Goal: Find specific page/section: Find specific page/section

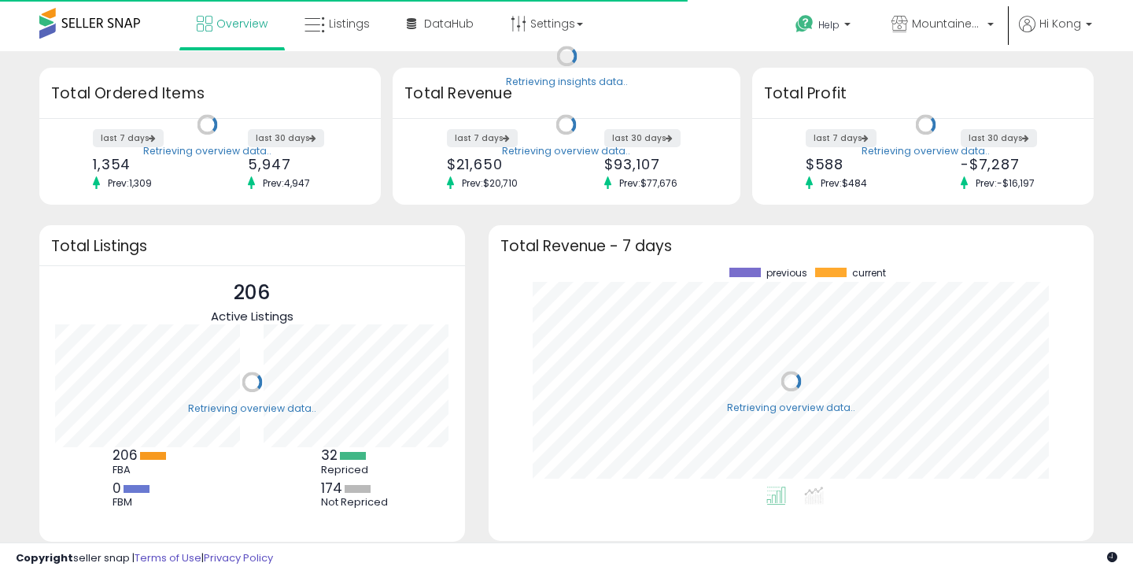
scroll to position [219, 574]
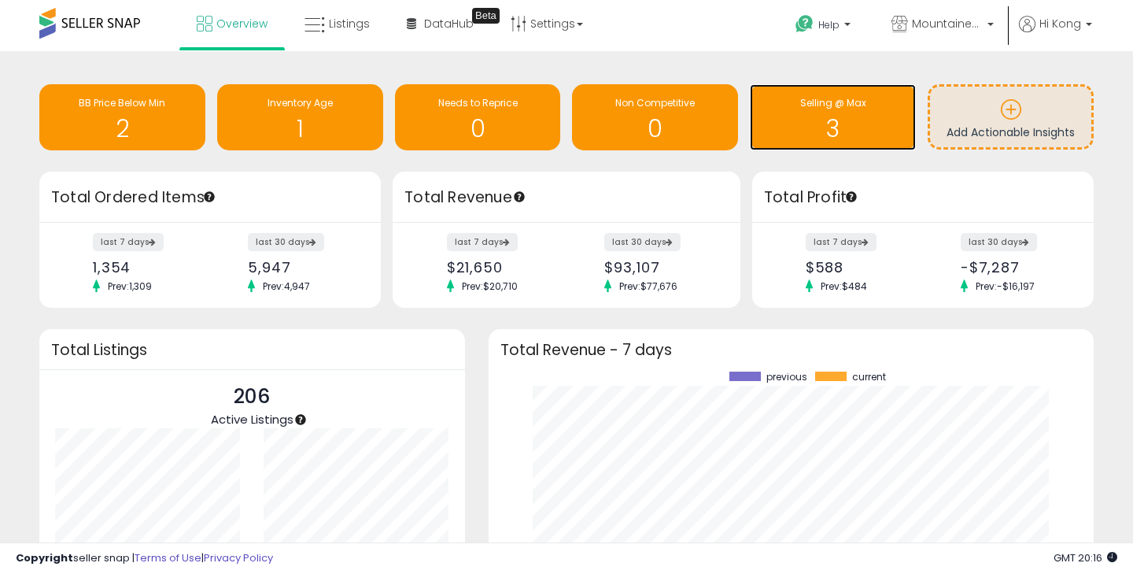
click at [775, 141] on h1 "3" at bounding box center [833, 129] width 150 height 26
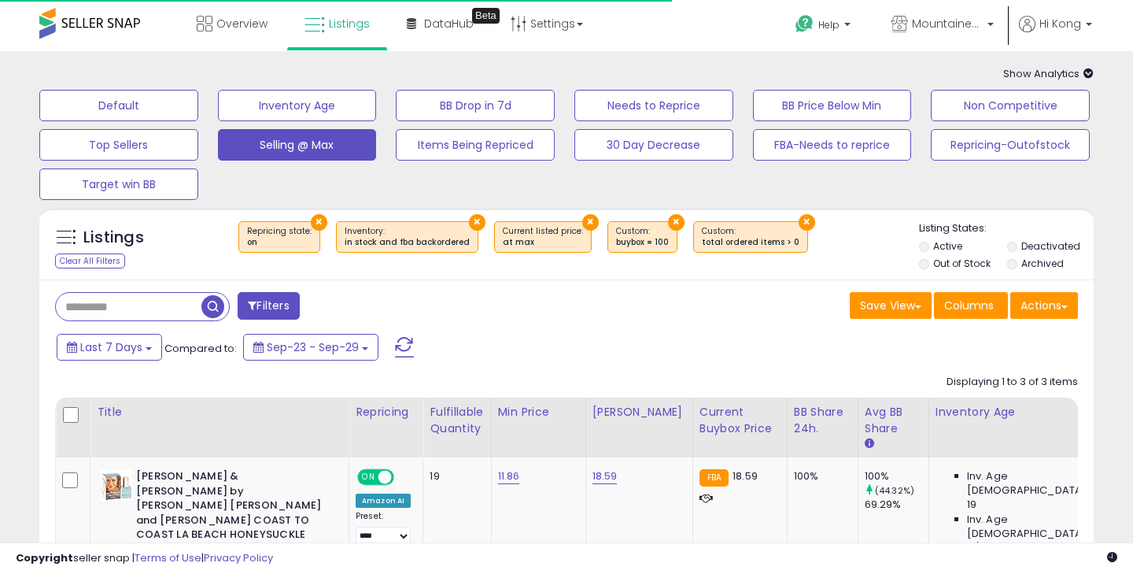
select select "**"
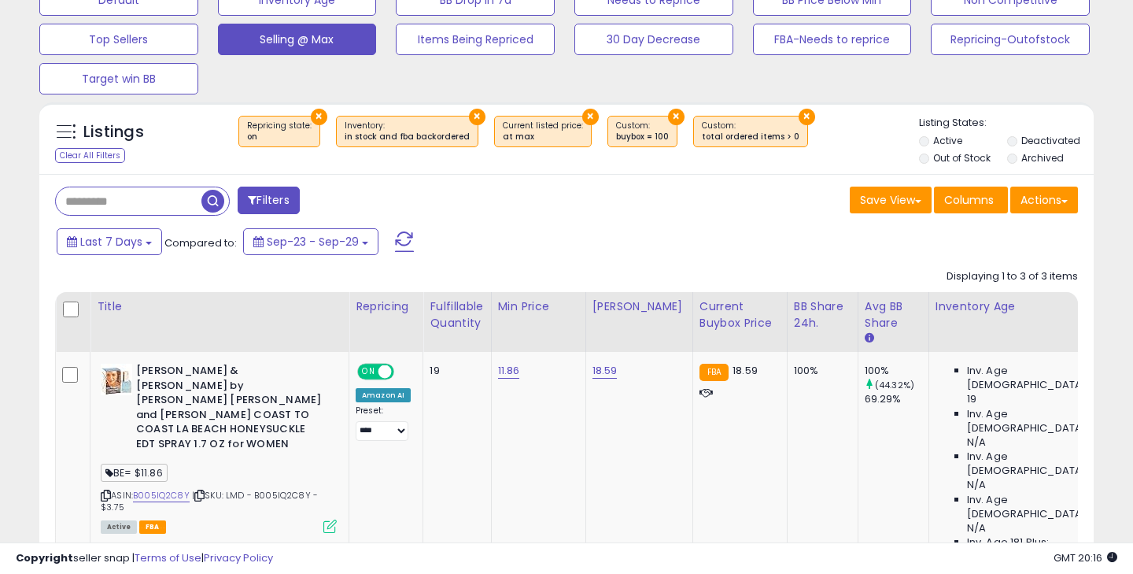
scroll to position [37, 0]
